Goal: Register for event/course

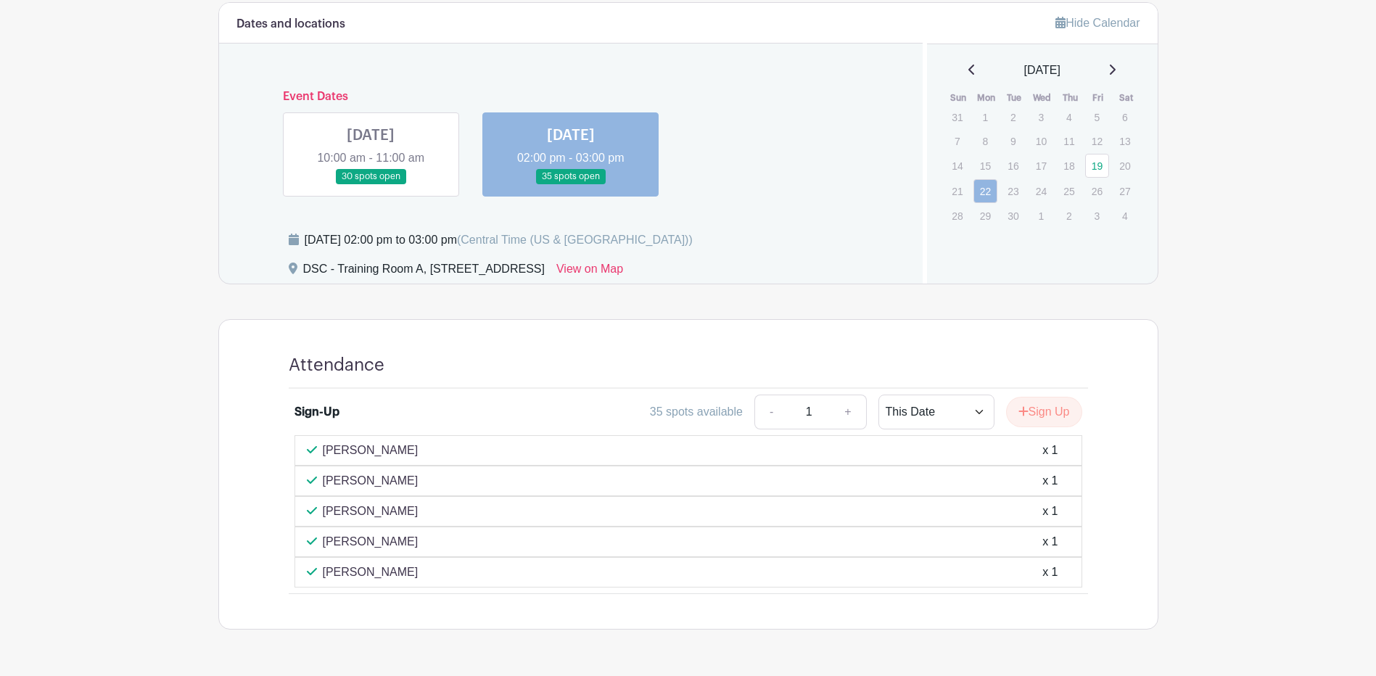
scroll to position [435, 0]
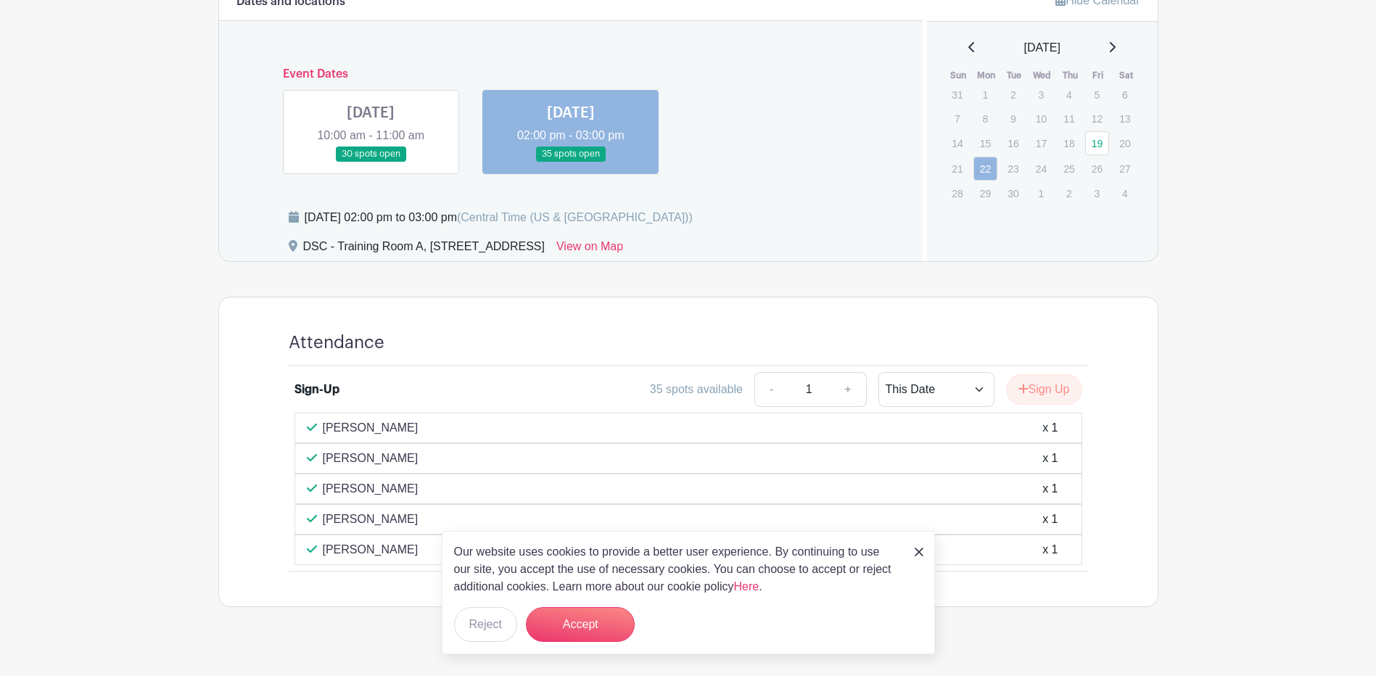
click at [371, 162] on link at bounding box center [371, 162] width 0 height 0
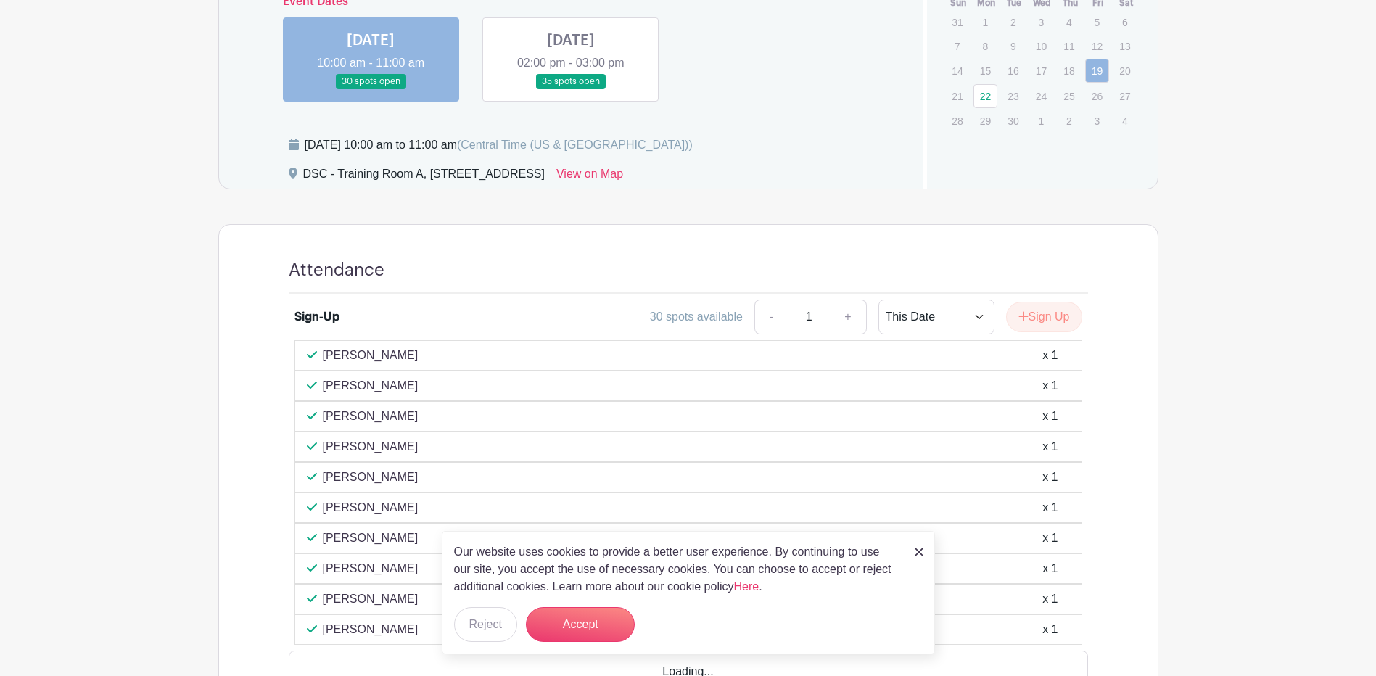
scroll to position [610, 0]
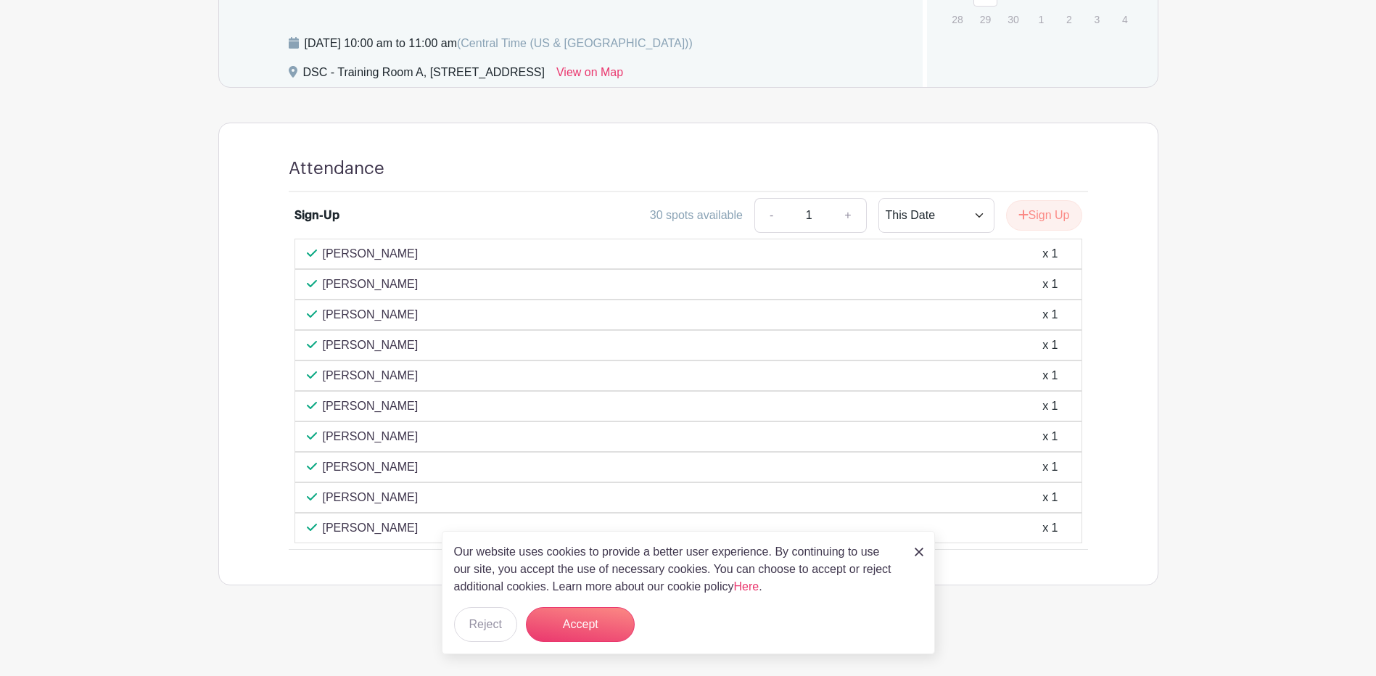
click at [917, 554] on img at bounding box center [919, 552] width 9 height 9
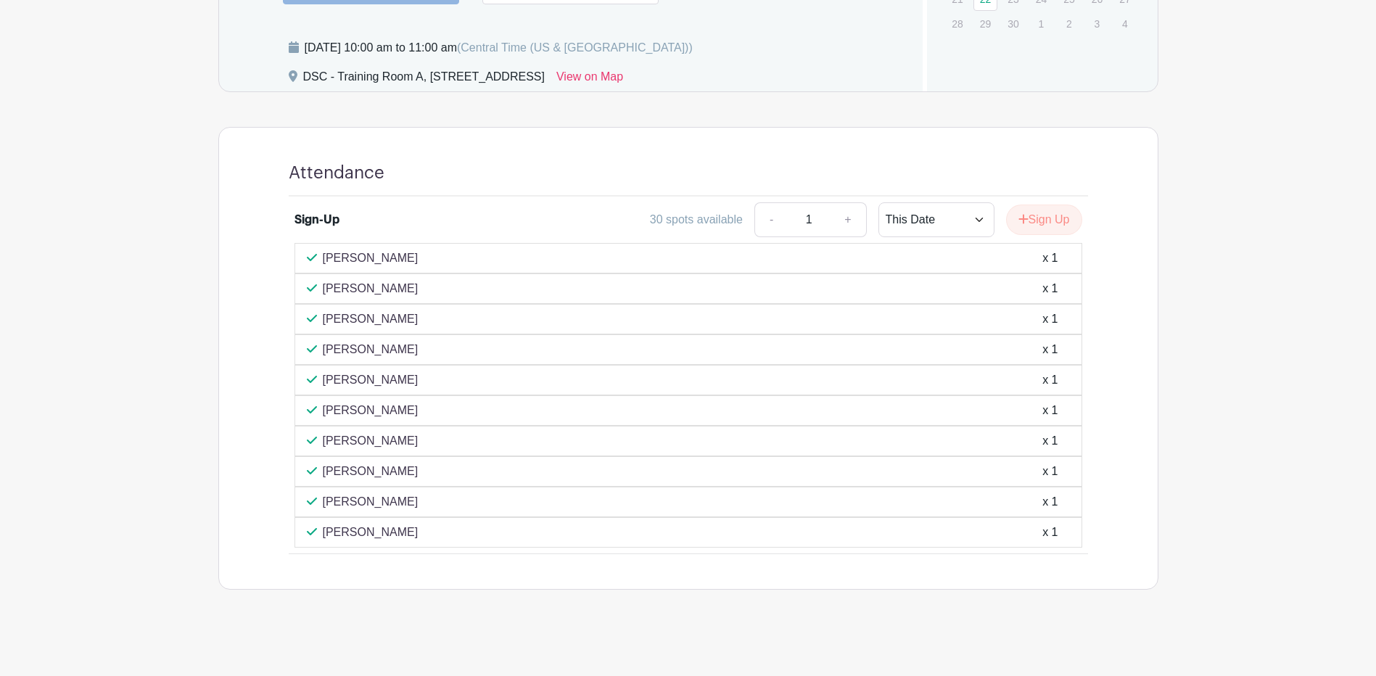
scroll to position [392, 0]
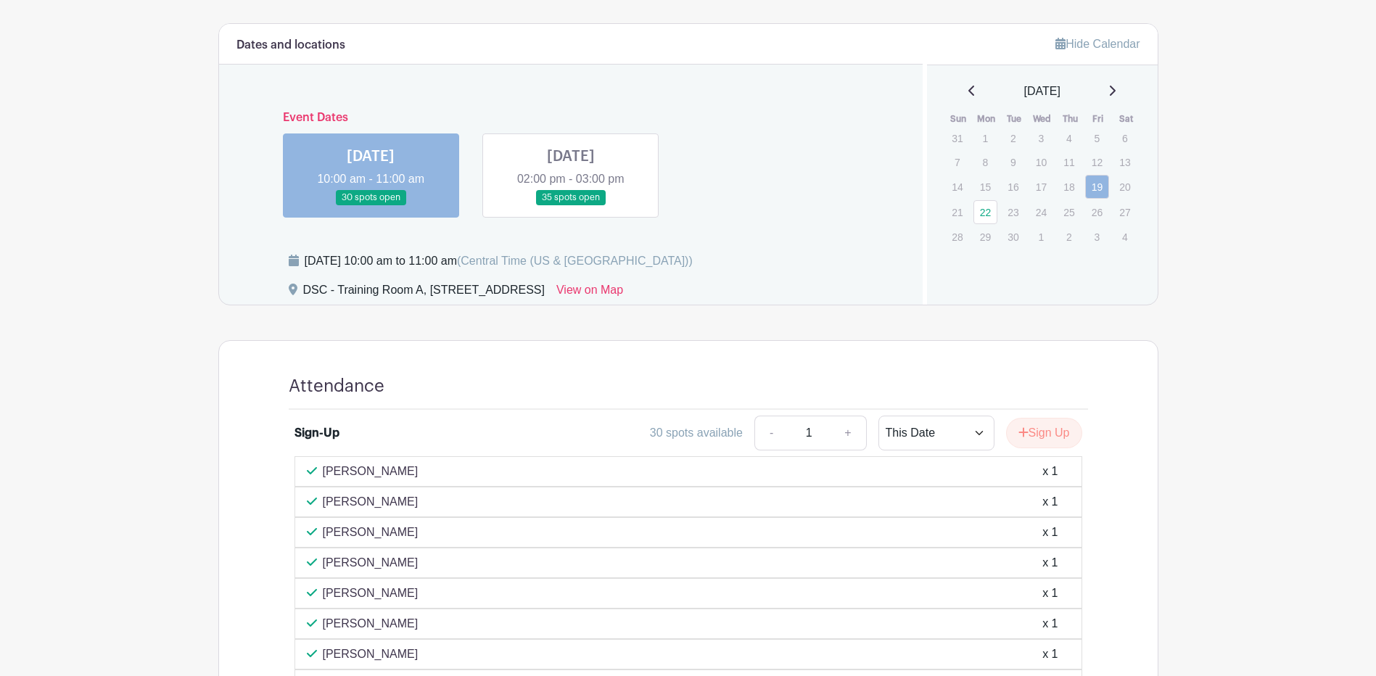
click at [571, 205] on link at bounding box center [571, 205] width 0 height 0
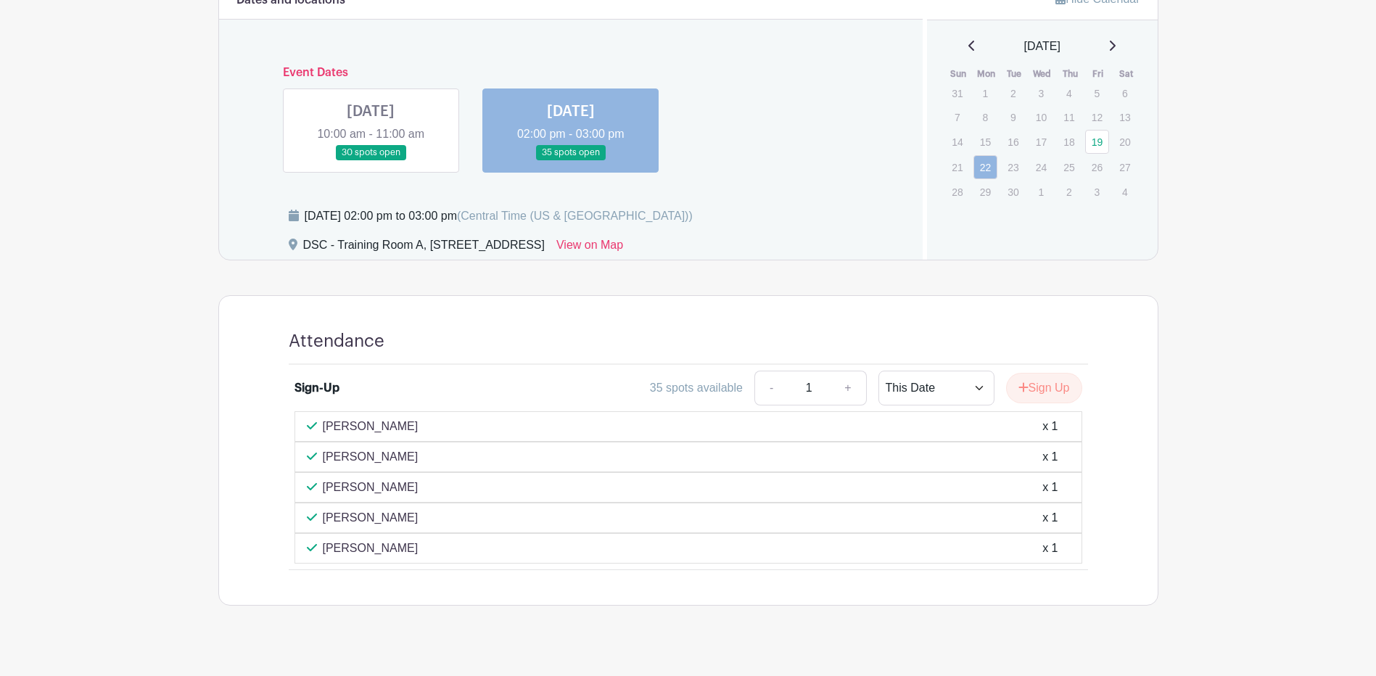
scroll to position [457, 0]
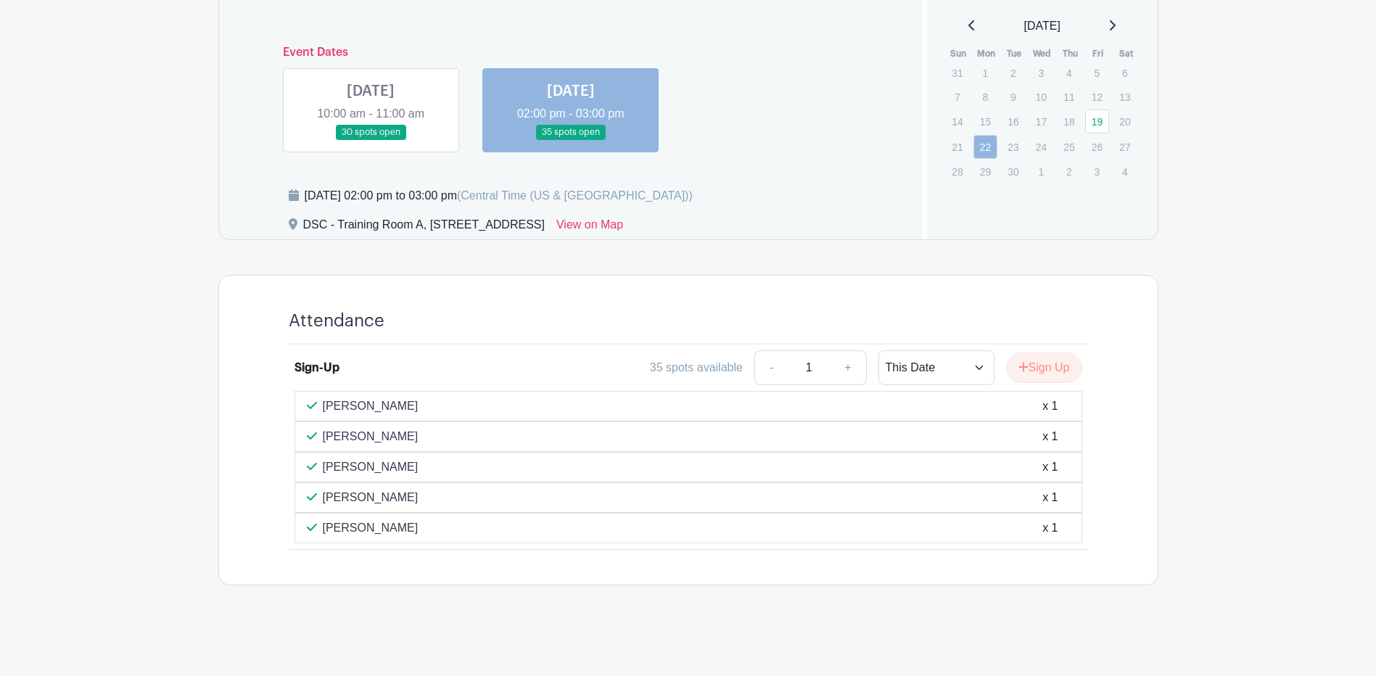
click at [371, 140] on link at bounding box center [371, 140] width 0 height 0
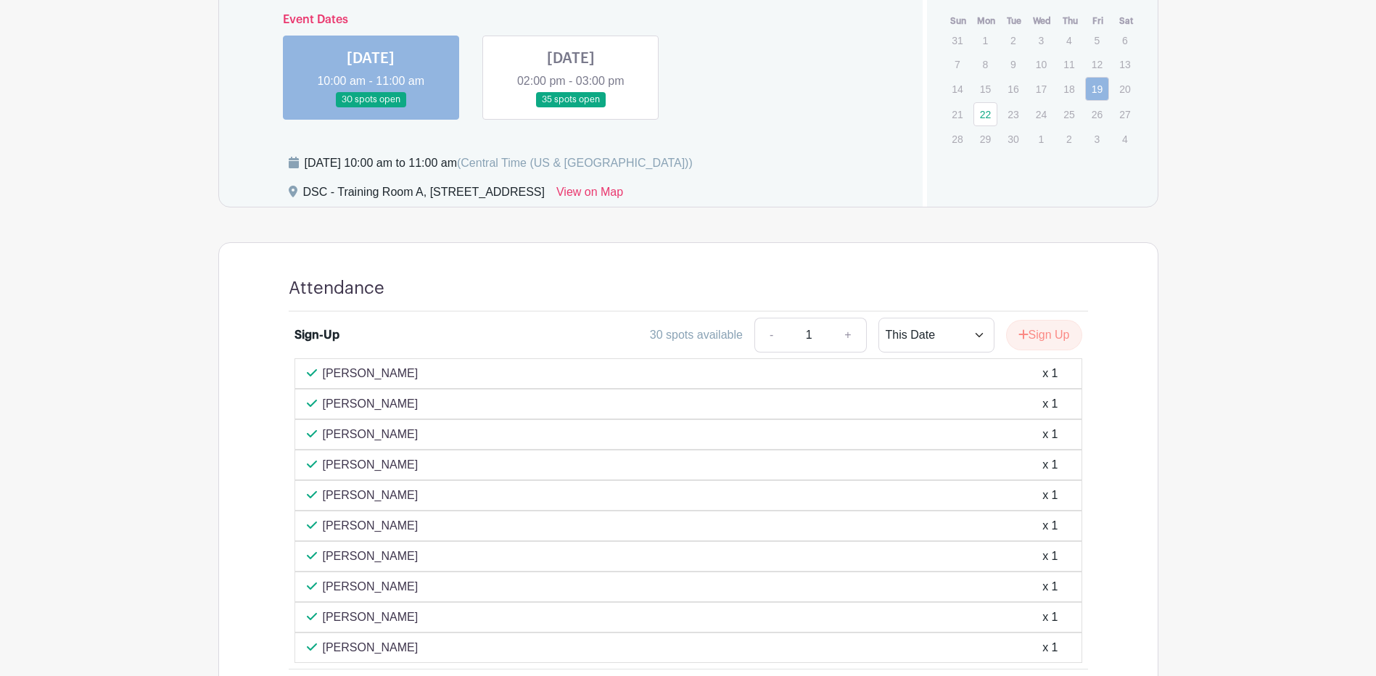
scroll to position [464, 0]
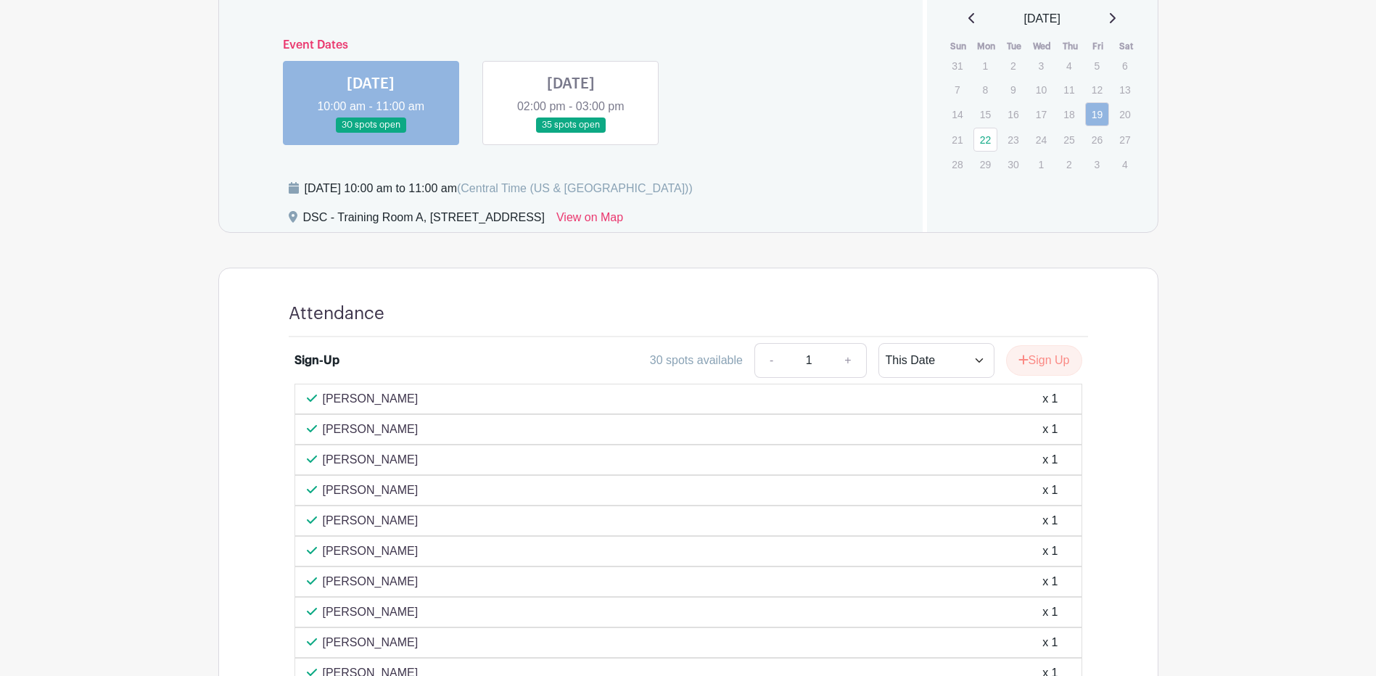
click at [571, 133] on link at bounding box center [571, 133] width 0 height 0
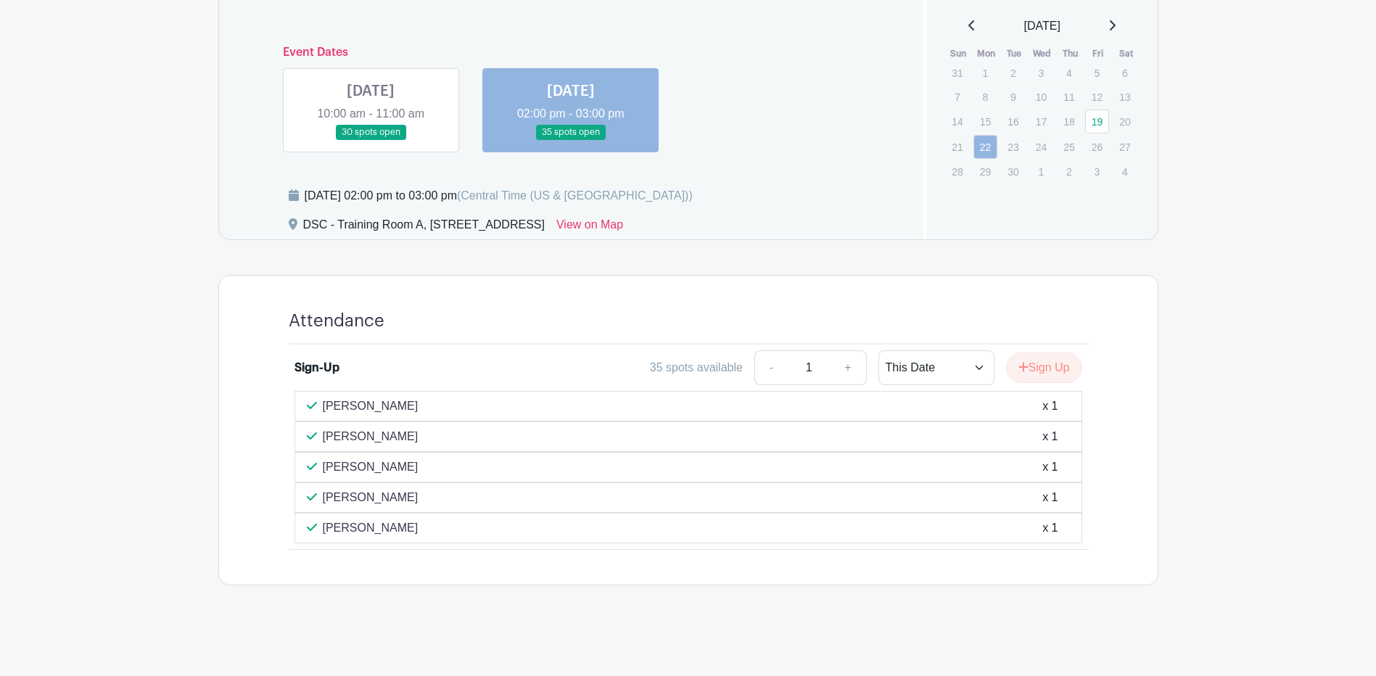
scroll to position [457, 0]
click at [1021, 370] on icon "submit" at bounding box center [1023, 367] width 9 height 9
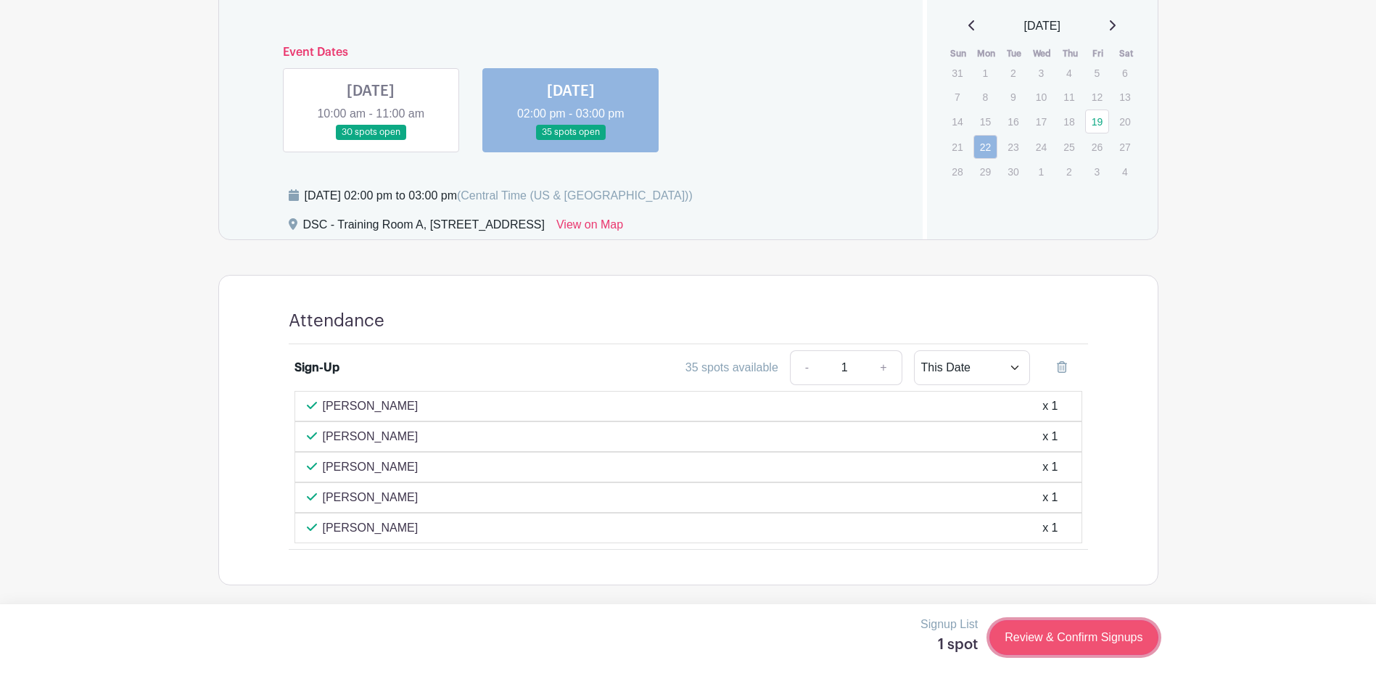
click at [1086, 647] on link "Review & Confirm Signups" at bounding box center [1074, 637] width 168 height 35
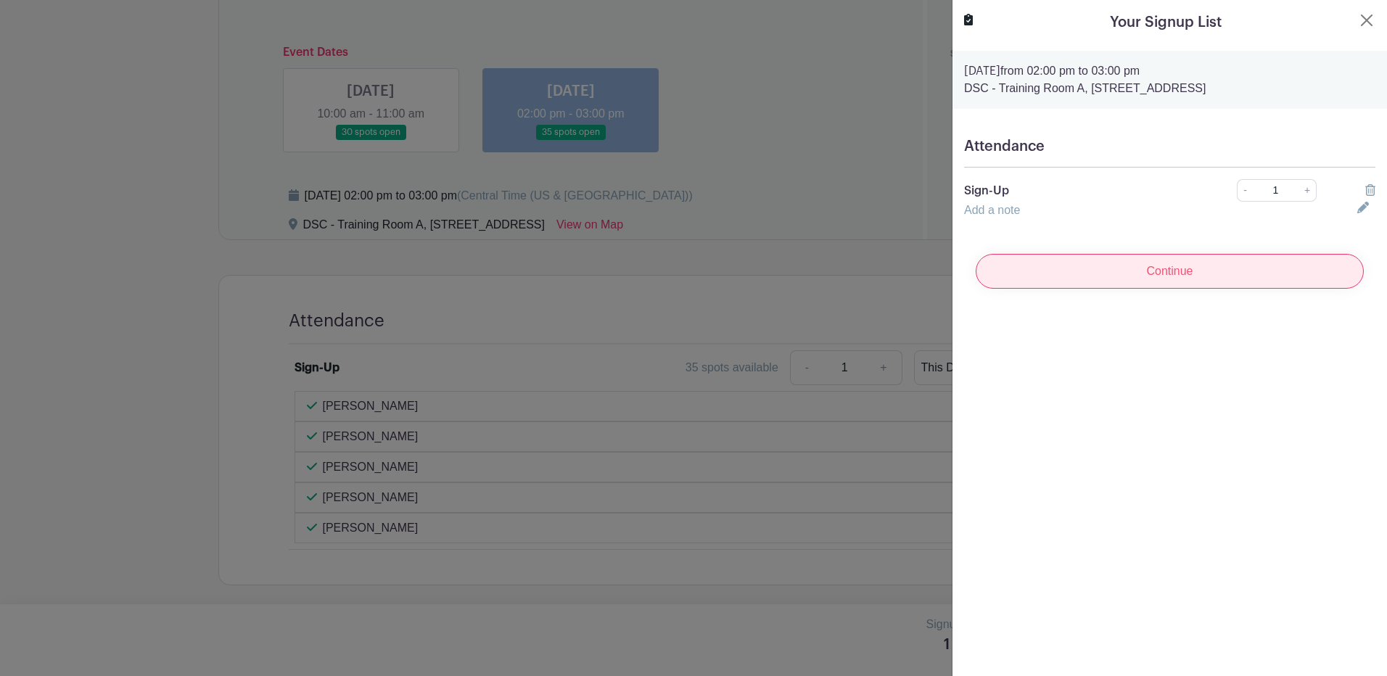
click at [1165, 270] on input "Continue" at bounding box center [1170, 271] width 388 height 35
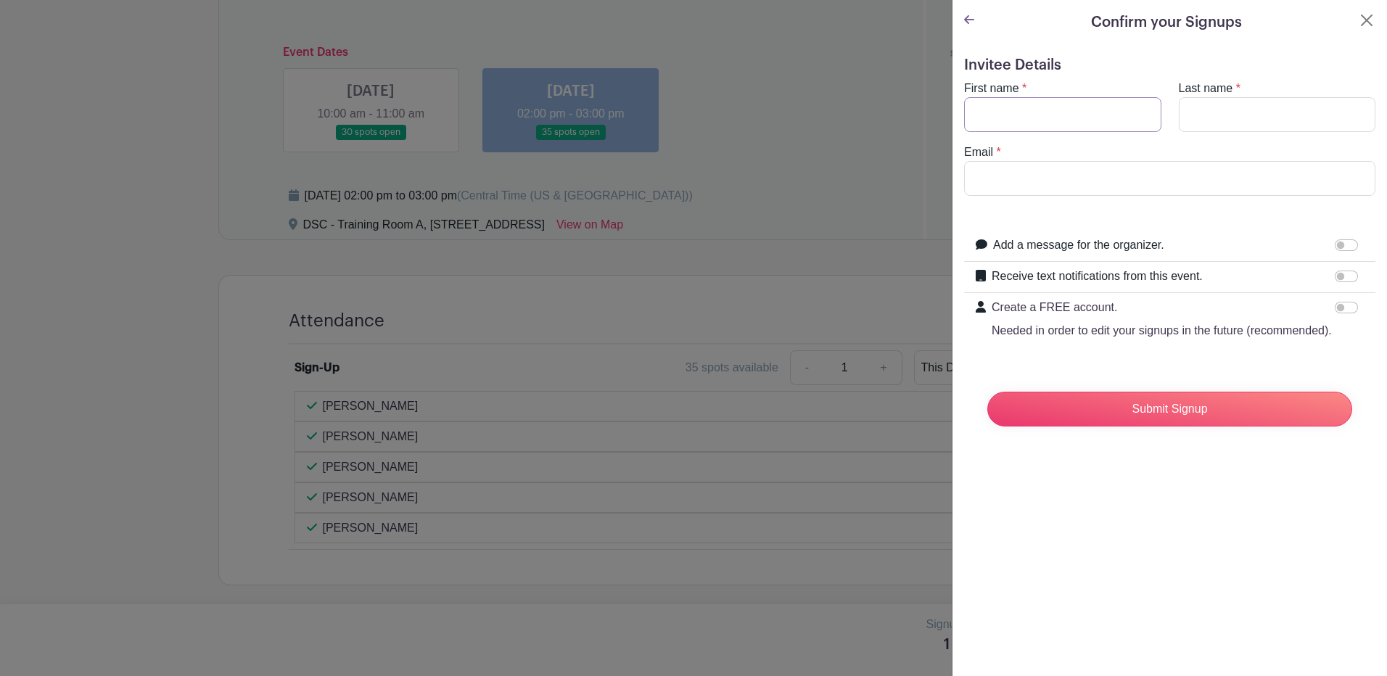
click at [1092, 107] on input "First name" at bounding box center [1062, 114] width 197 height 35
type input "Austin"
type input "[PERSON_NAME]"
type input "[EMAIL_ADDRESS][DOMAIN_NAME]"
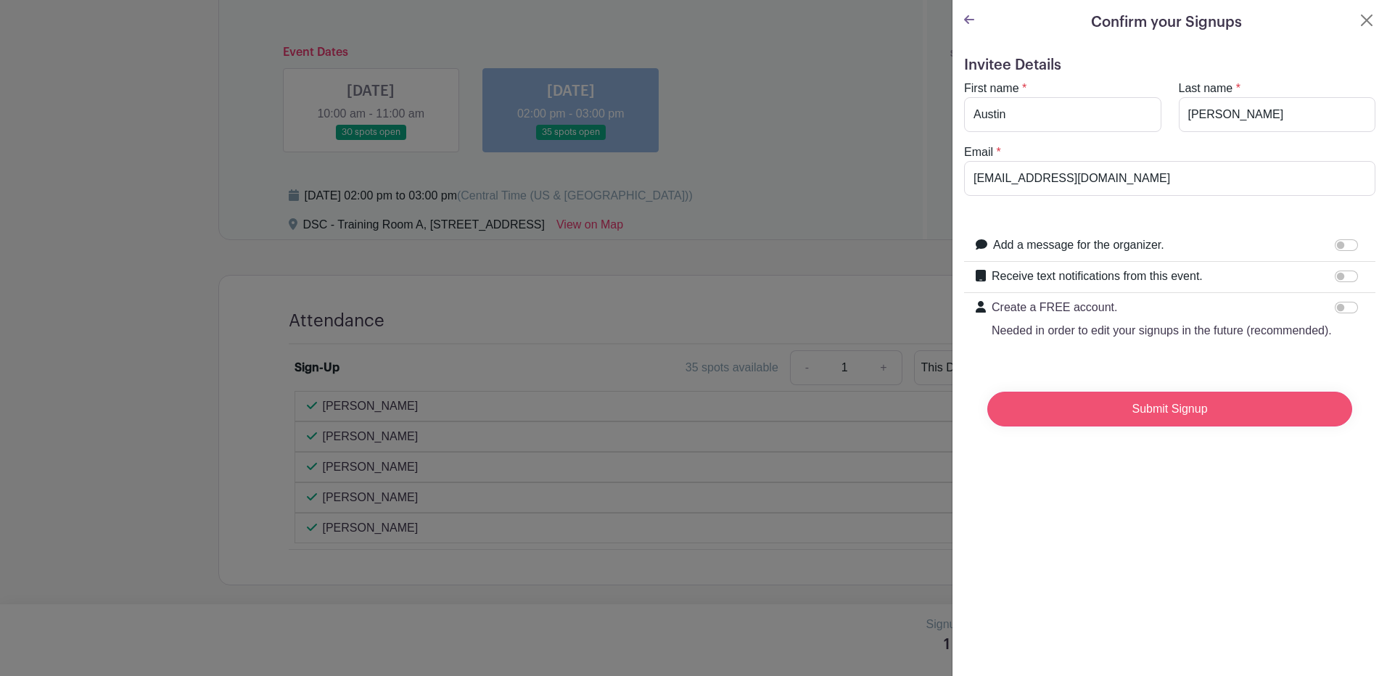
click at [1235, 427] on input "Submit Signup" at bounding box center [1170, 409] width 365 height 35
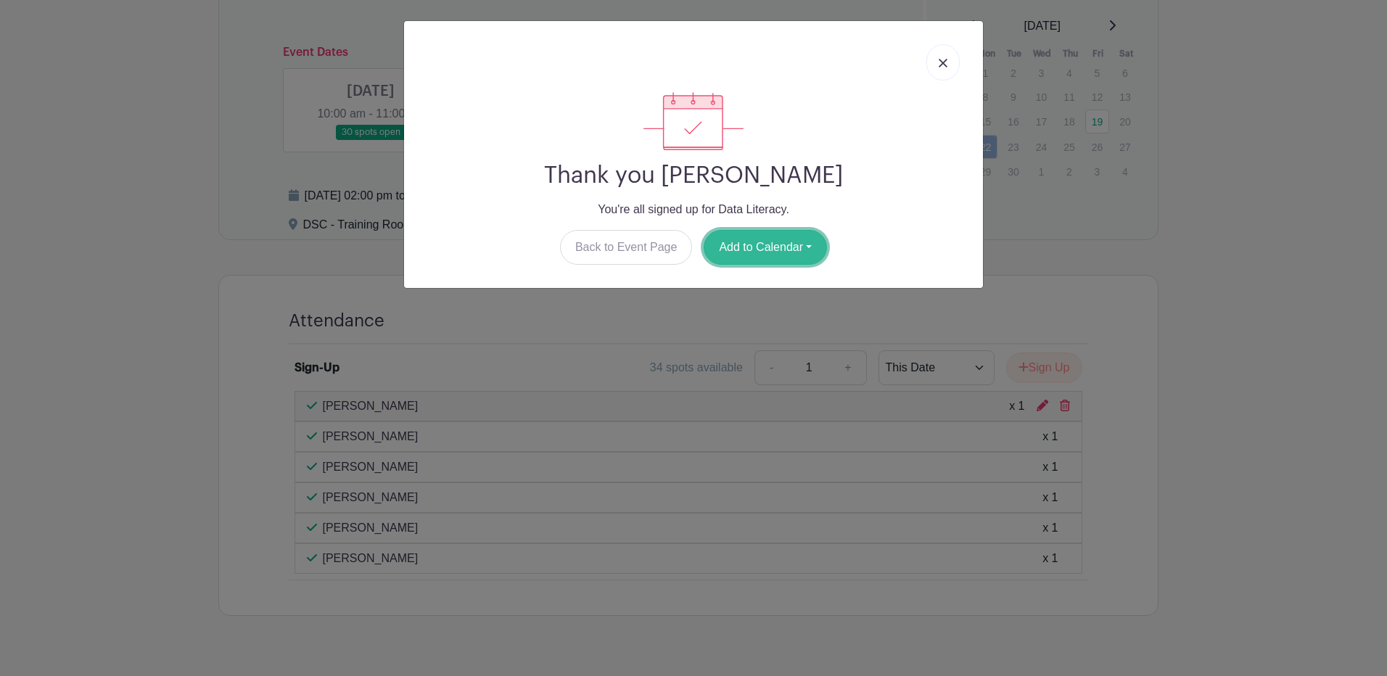
click at [763, 249] on button "Add to Calendar" at bounding box center [765, 247] width 123 height 35
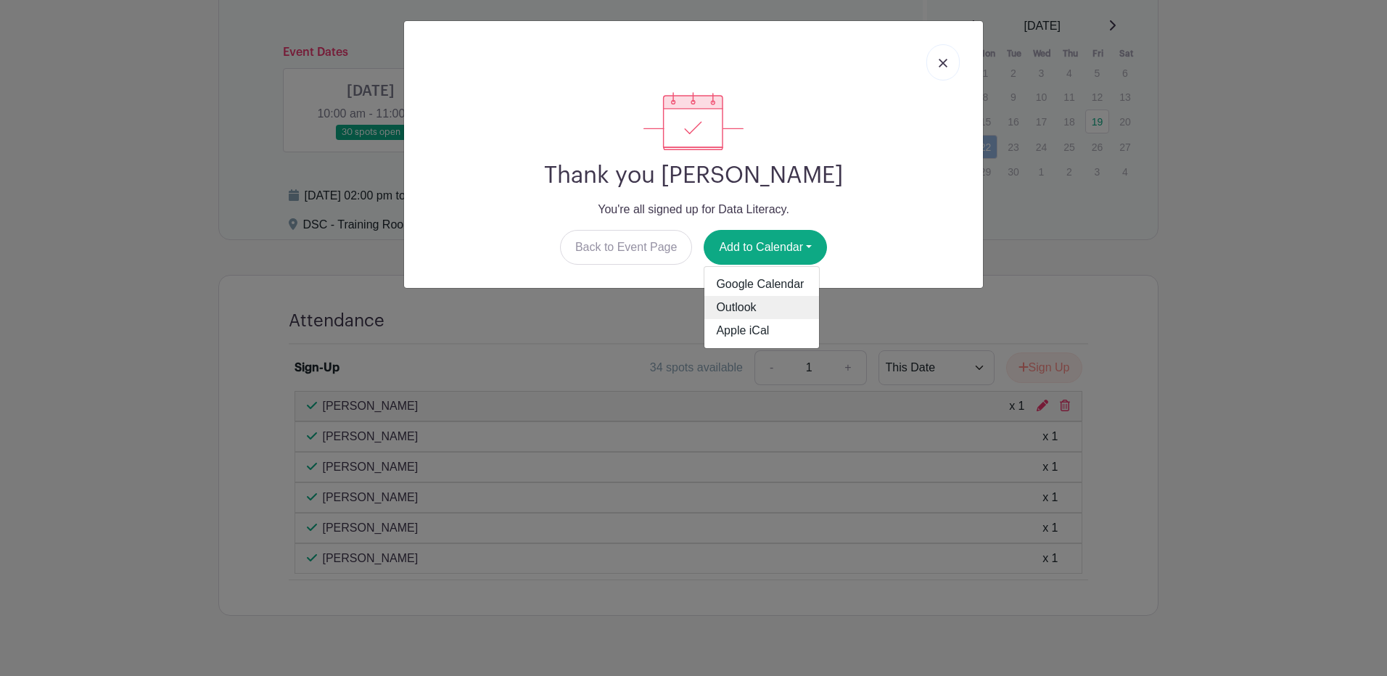
click at [740, 306] on link "Outlook" at bounding box center [762, 307] width 115 height 23
click at [946, 57] on link at bounding box center [943, 62] width 33 height 36
